Goal: Task Accomplishment & Management: Use online tool/utility

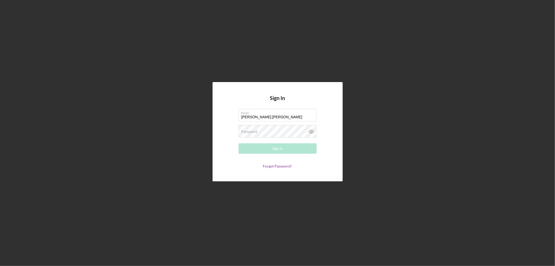
type input "[PERSON_NAME][EMAIL_ADDRESS][PERSON_NAME][DOMAIN_NAME]"
click at [239, 143] on button "Sign In" at bounding box center [278, 148] width 78 height 10
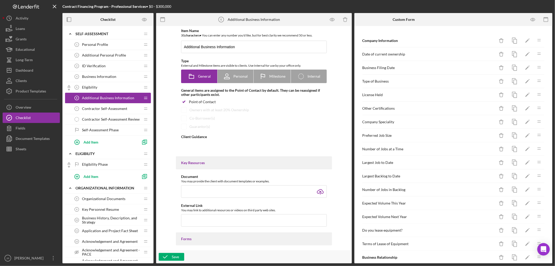
type textarea "<div>This form will give us a broad overview and summary of your background and…"
type textarea "<div>Thank you for completing this stage.&nbsp;</div>"
